Goal: Task Accomplishment & Management: Use online tool/utility

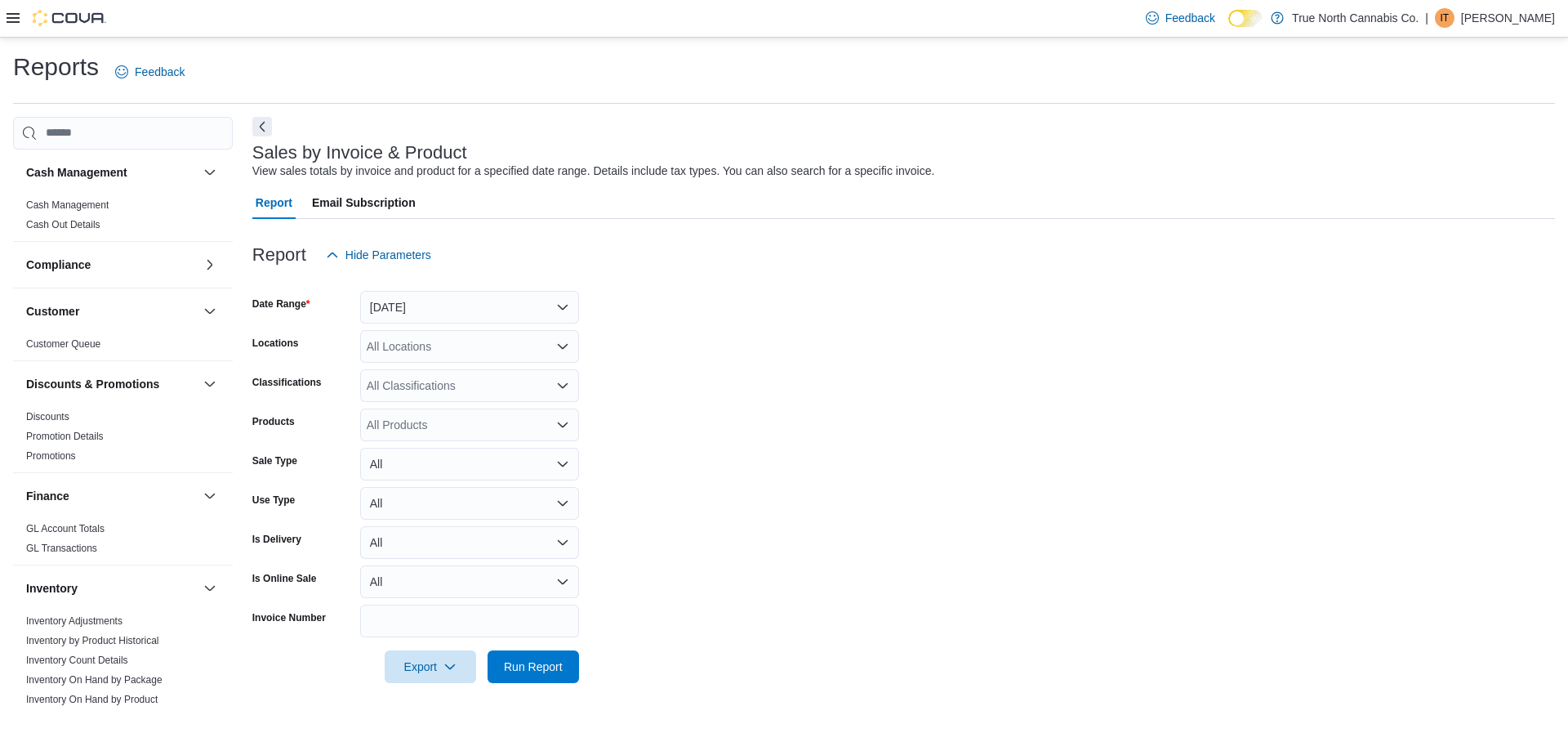
click at [13, 18] on icon at bounding box center [13, 17] width 13 height 10
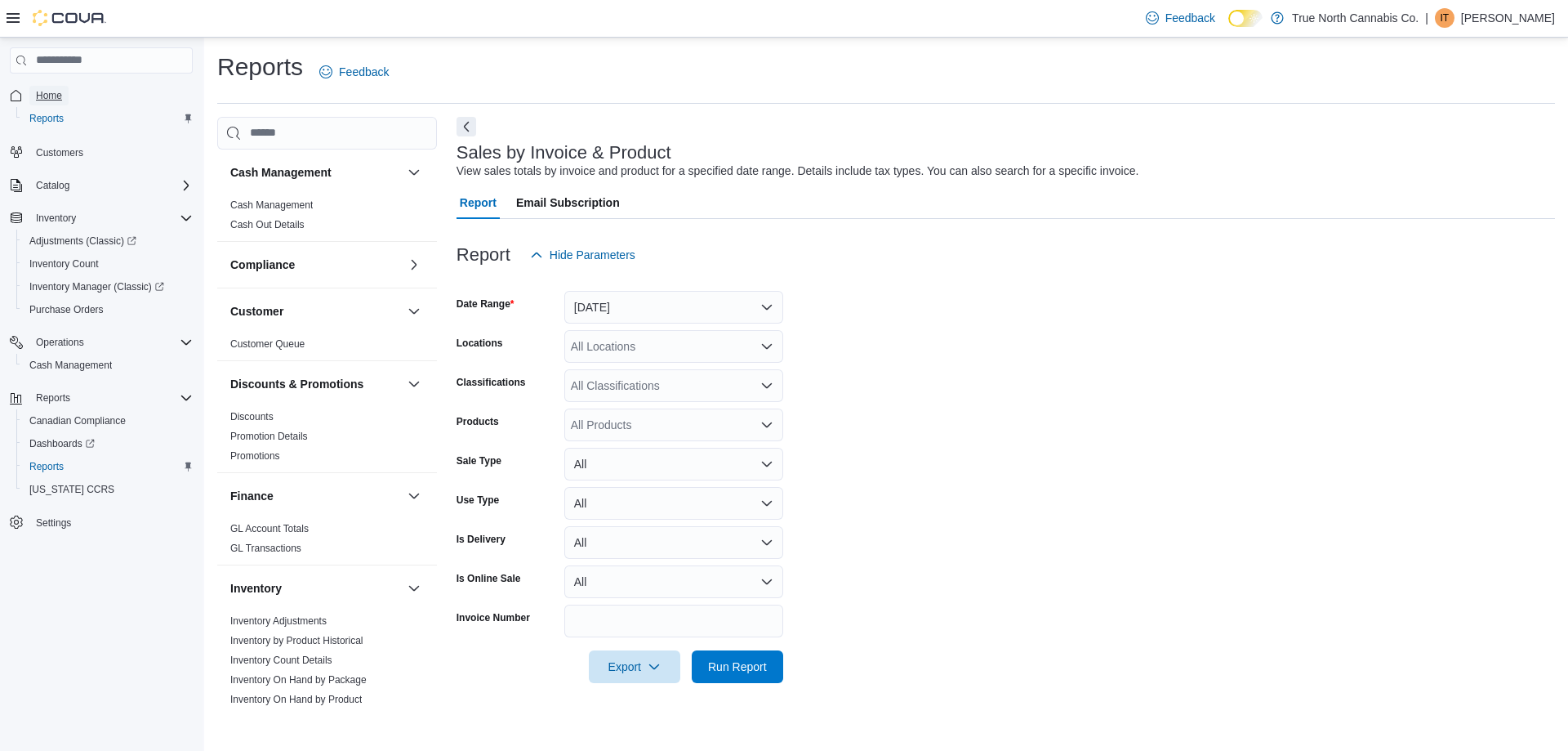
click at [54, 100] on span "Home" at bounding box center [49, 95] width 26 height 13
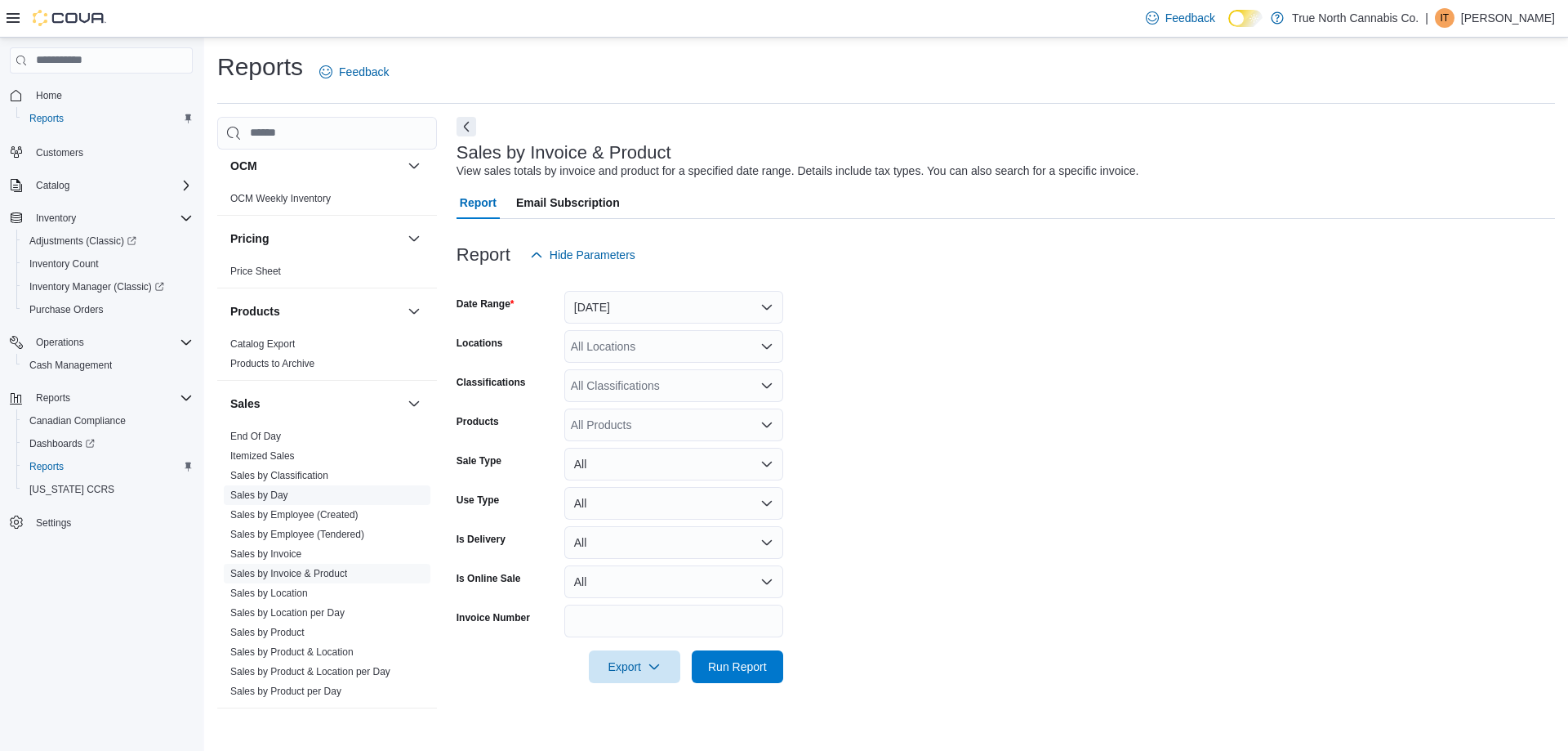
scroll to position [817, 0]
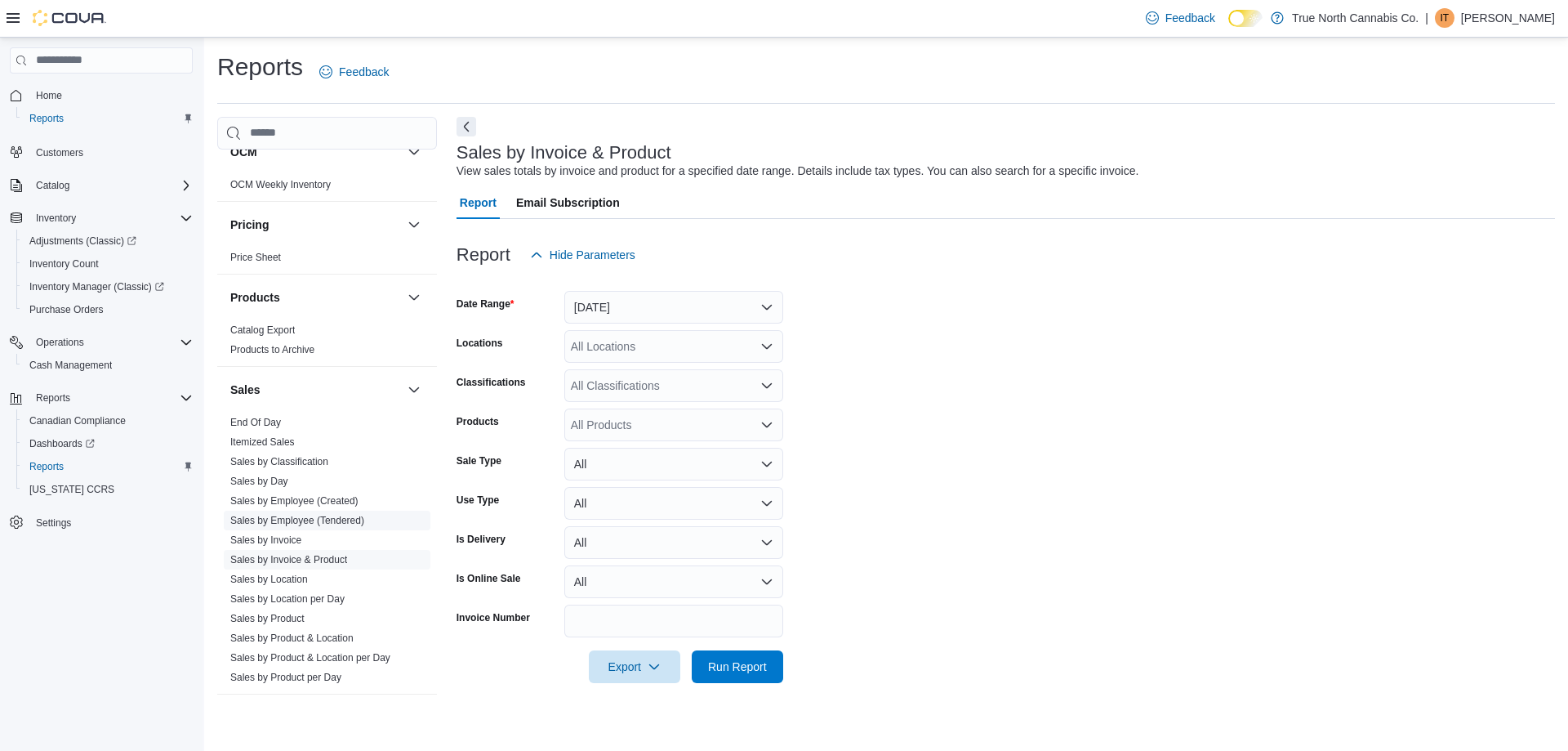
click at [348, 525] on link "Sales by Employee (Tendered)" at bounding box center [298, 520] width 134 height 12
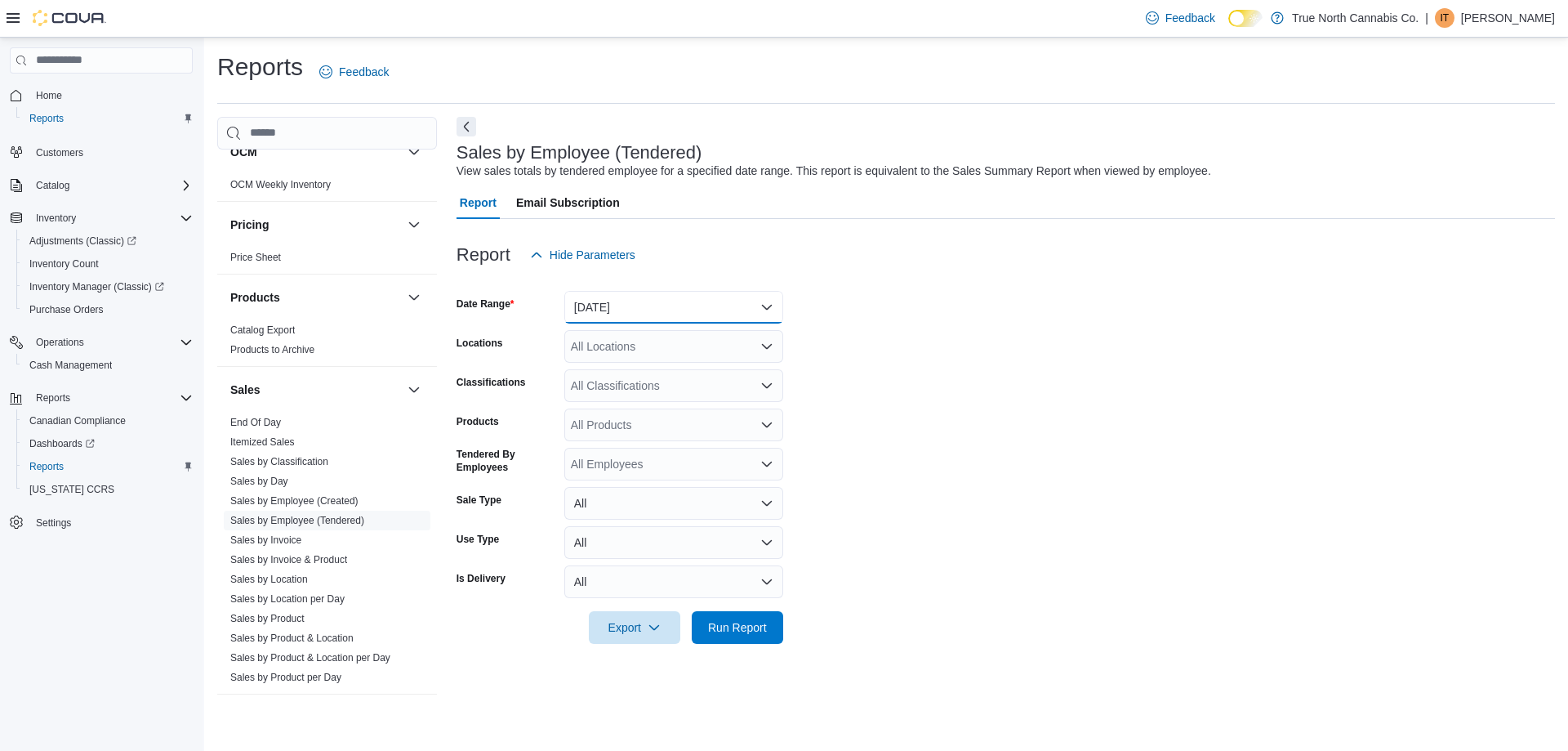
click at [679, 301] on button "[DATE]" at bounding box center [674, 307] width 219 height 33
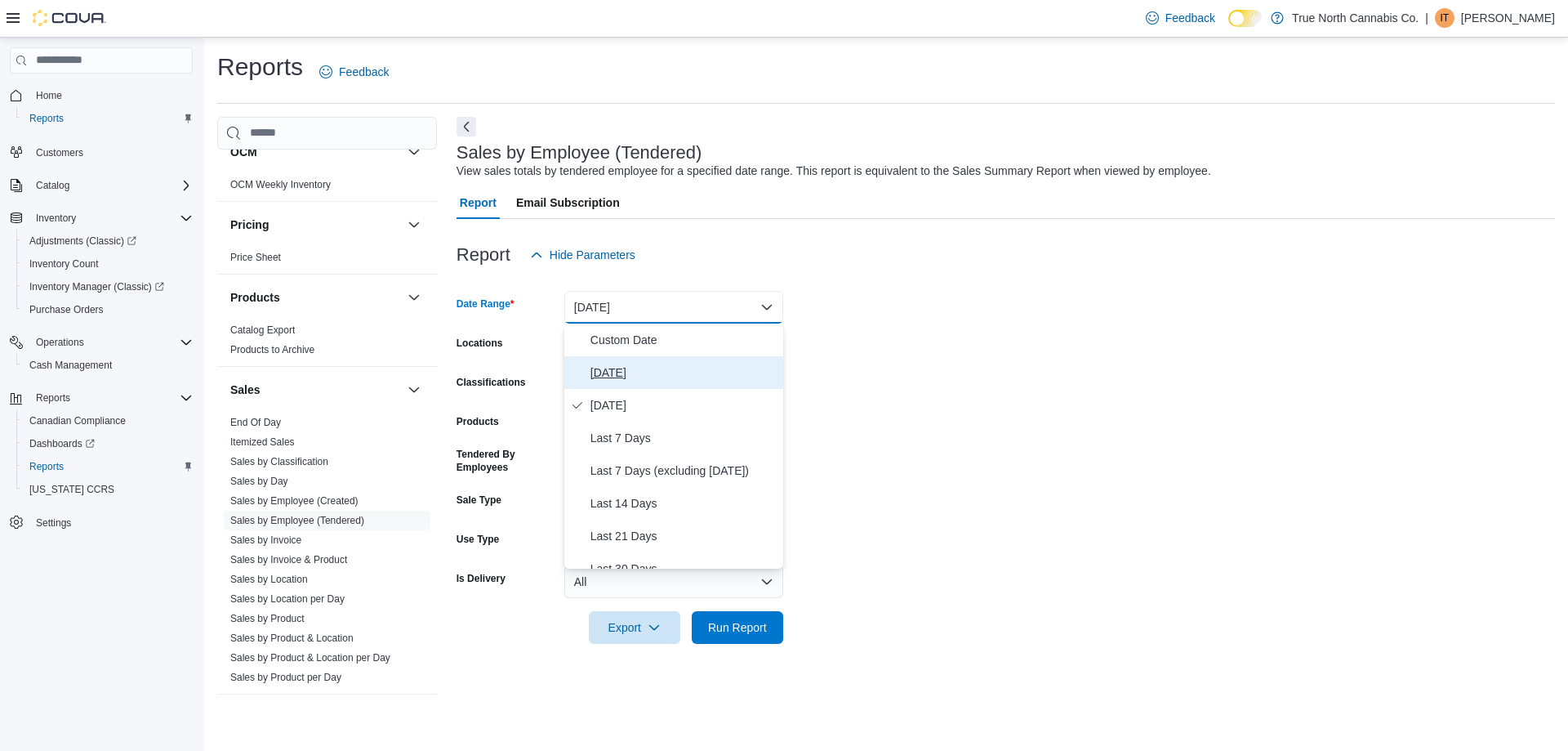
click at [627, 371] on span "[DATE]" at bounding box center [684, 373] width 186 height 20
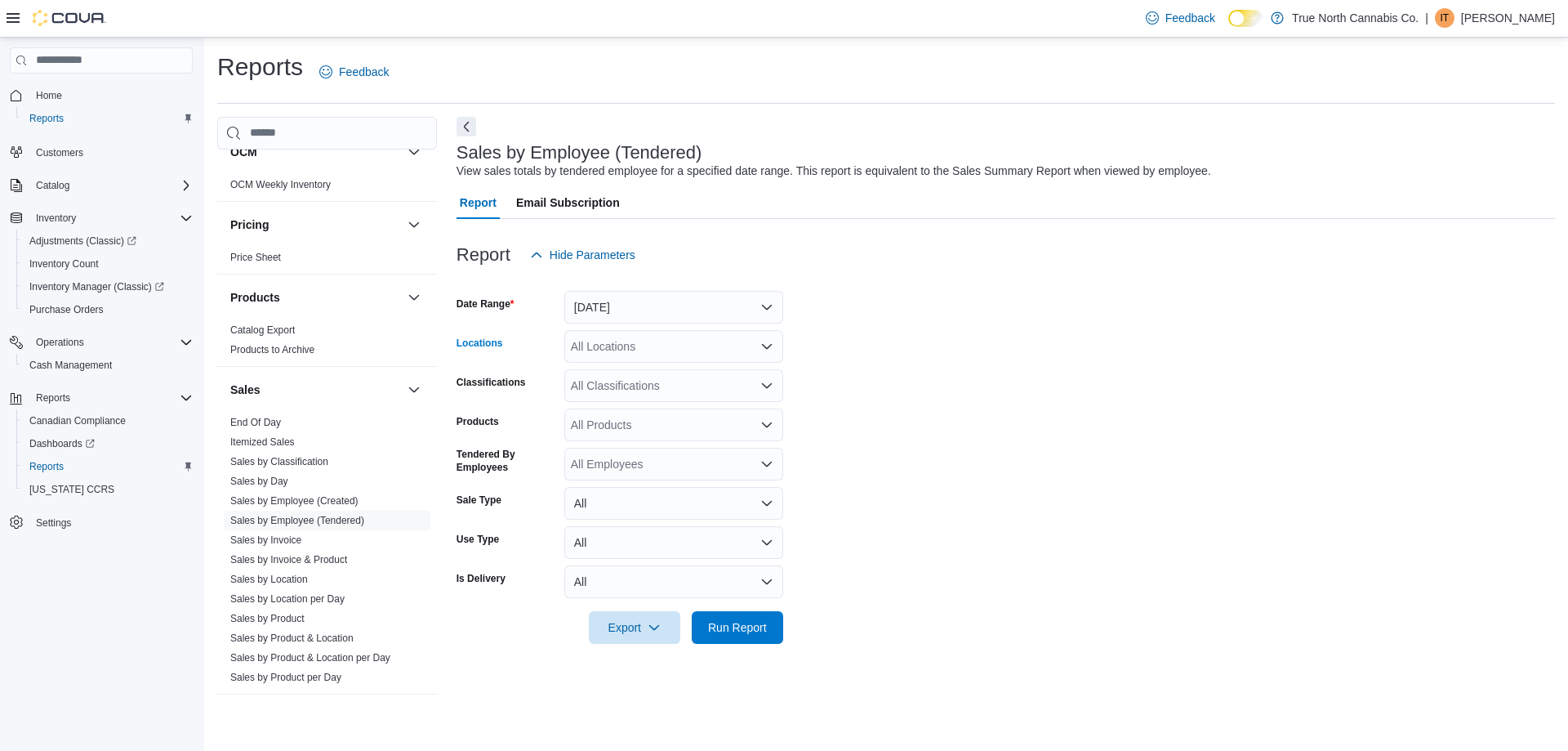
click at [635, 348] on div "All Locations" at bounding box center [674, 347] width 219 height 33
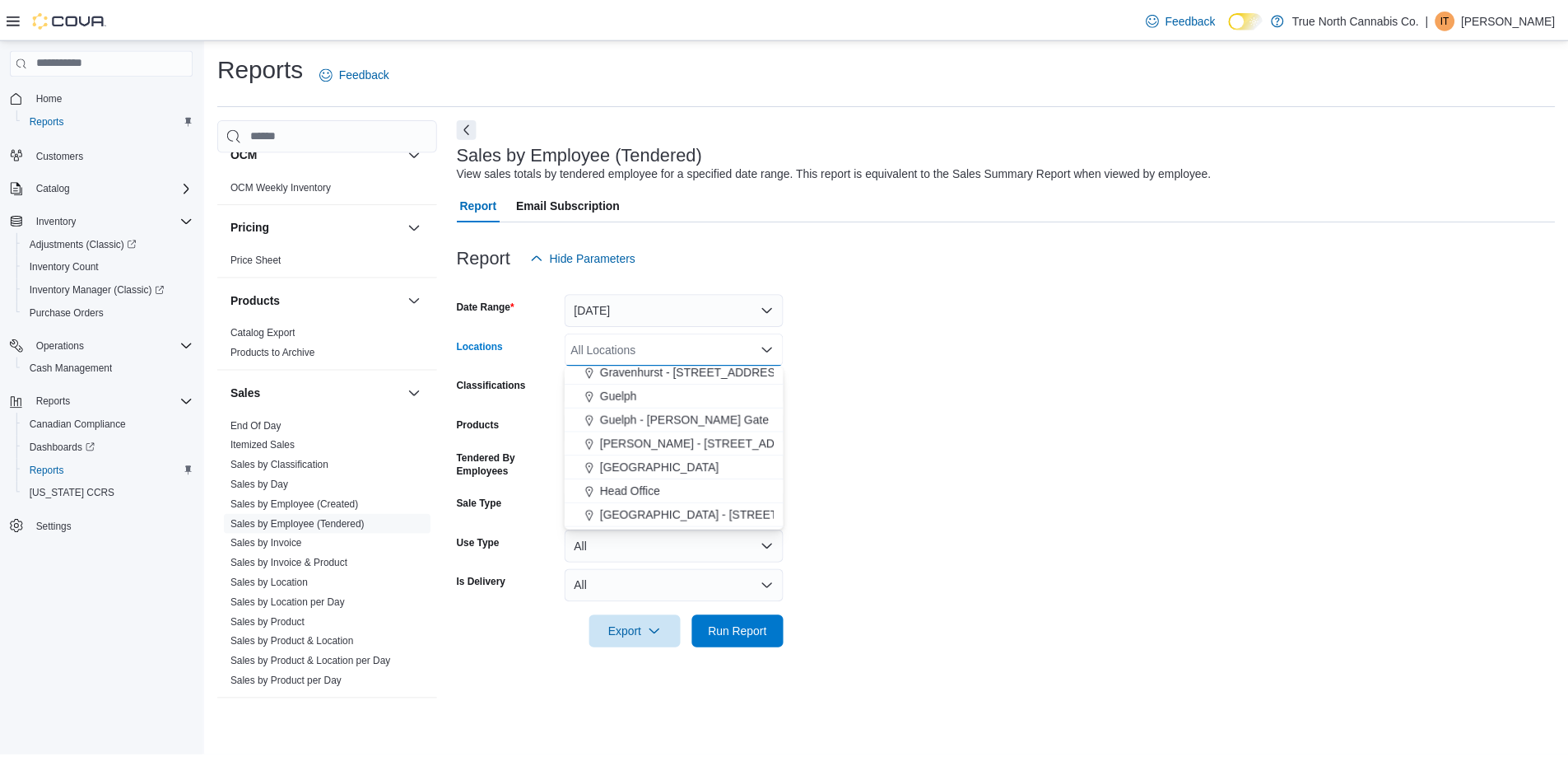
scroll to position [411, 0]
click at [665, 445] on span "[PERSON_NAME] - [STREET_ADDRESS]" at bounding box center [714, 443] width 219 height 16
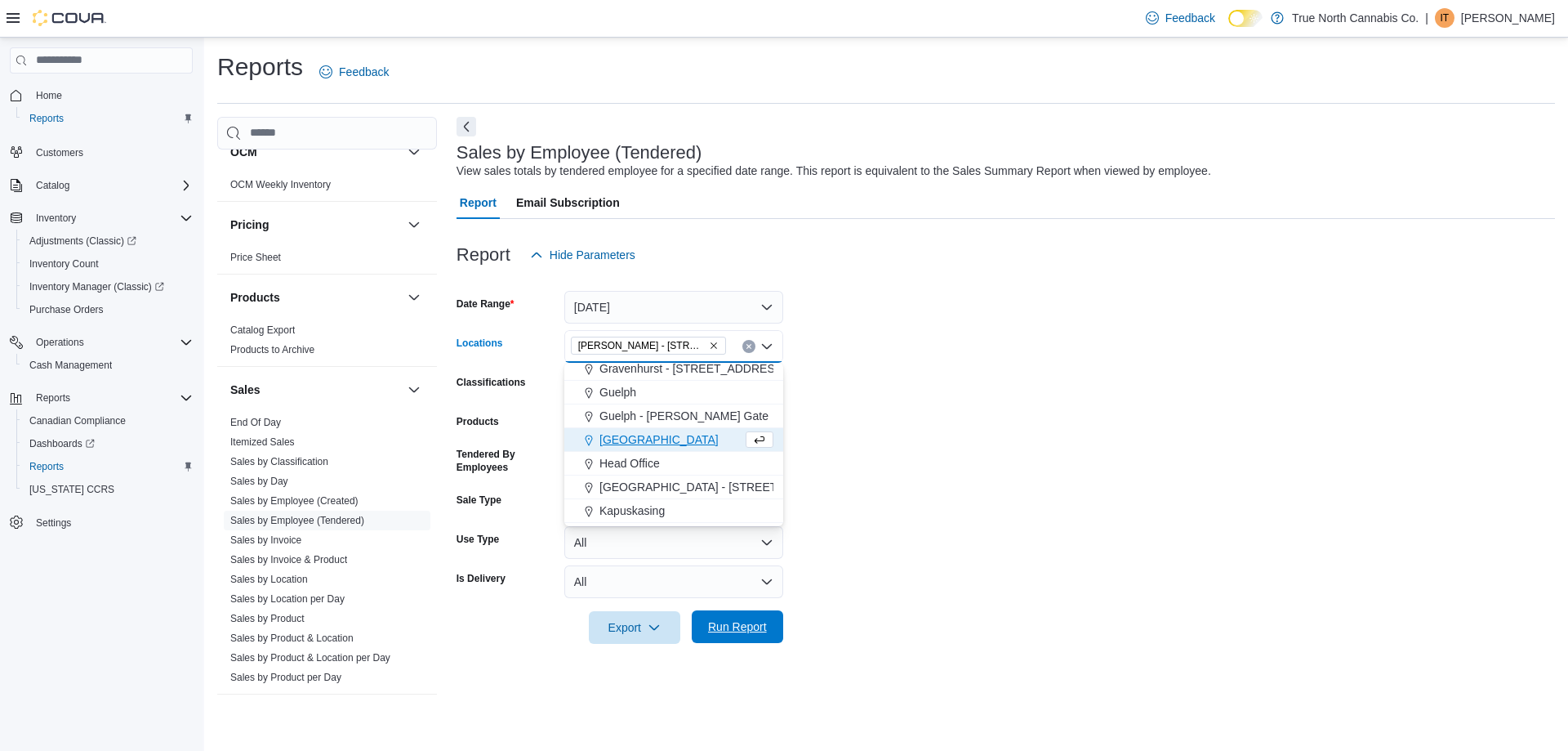
click at [740, 612] on span "Run Report" at bounding box center [736, 626] width 71 height 33
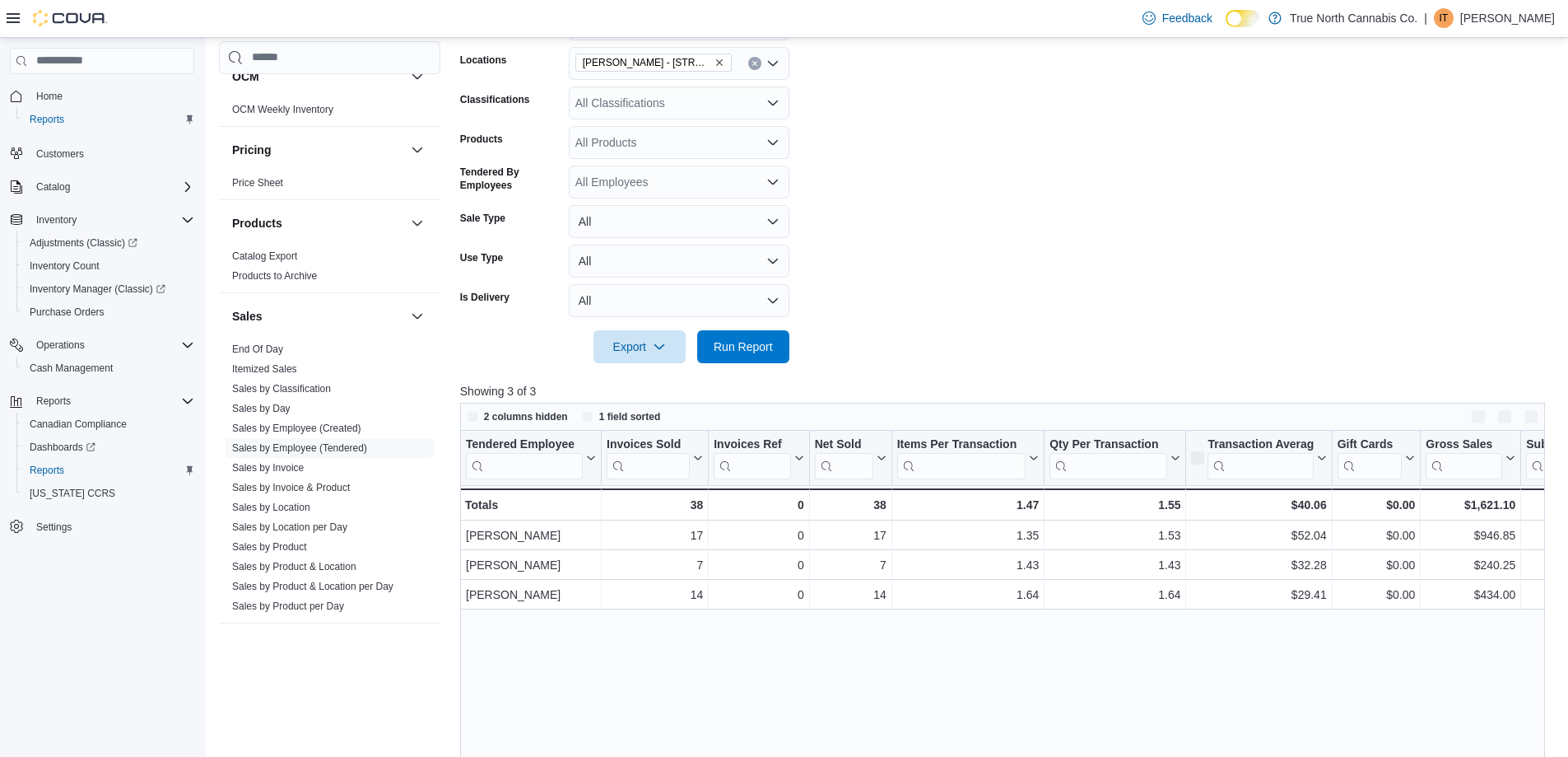
scroll to position [411, 0]
